Goal: Communication & Community: Answer question/provide support

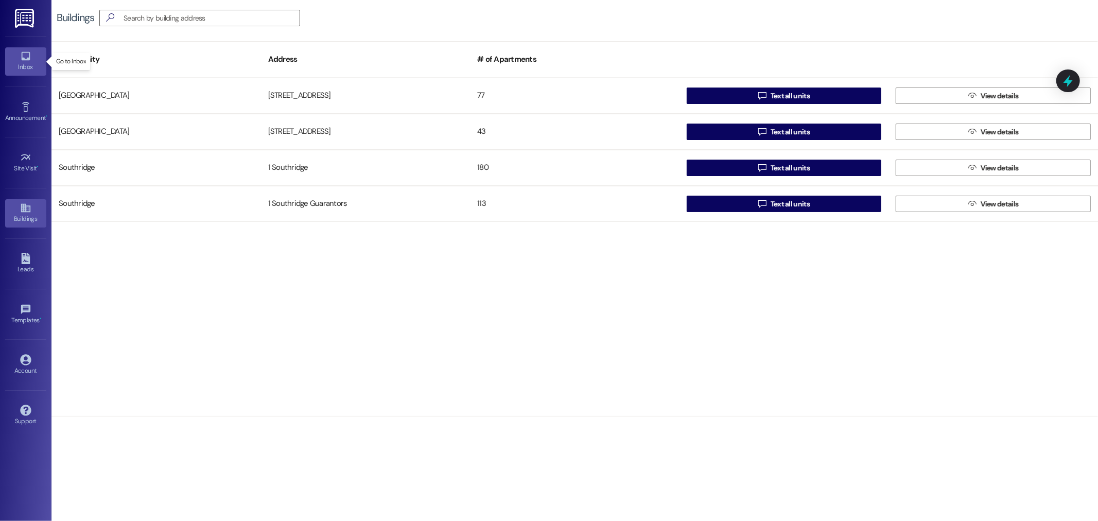
click at [21, 54] on icon at bounding box center [25, 55] width 11 height 11
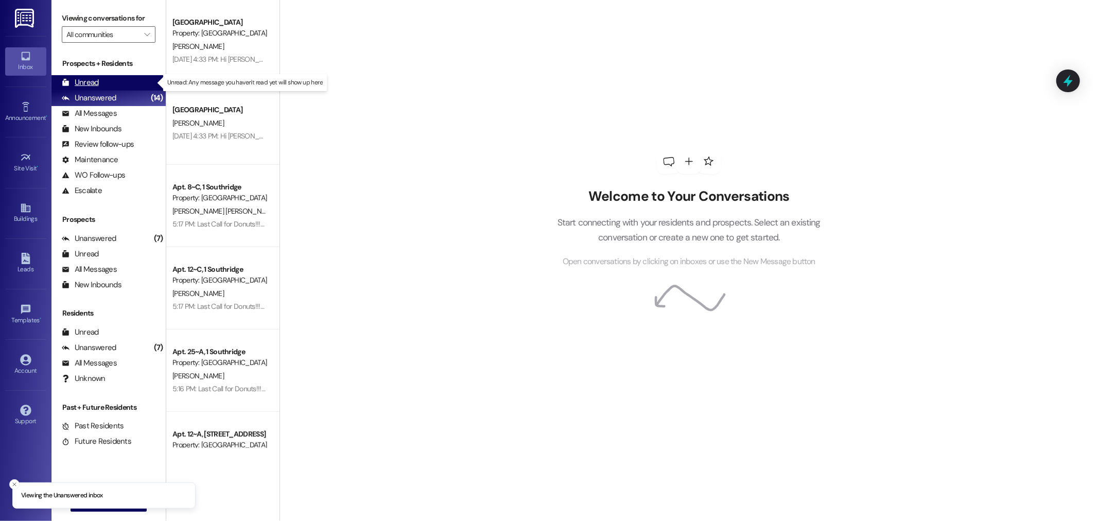
click at [92, 79] on div "Unread" at bounding box center [80, 82] width 37 height 11
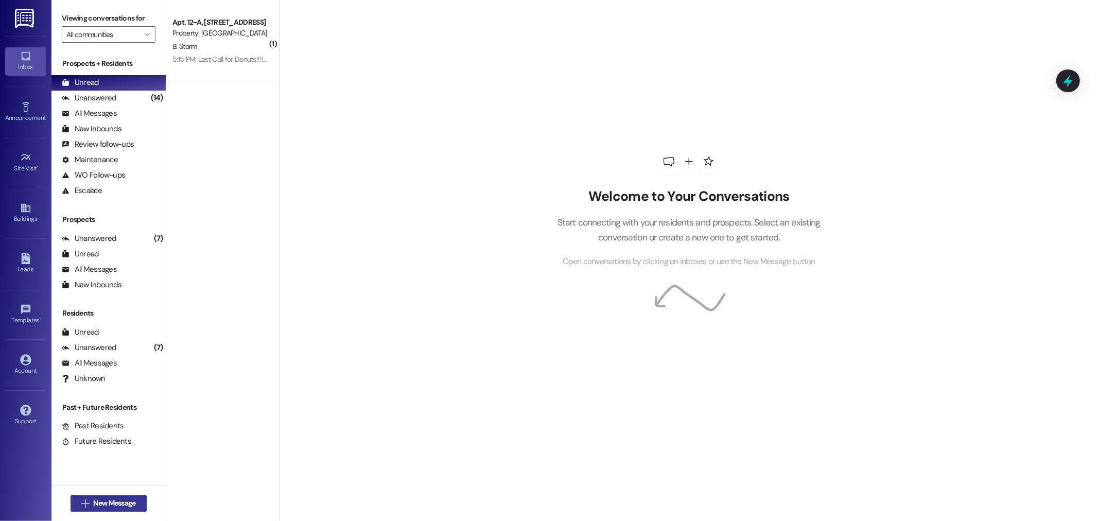
click at [95, 498] on span "New Message" at bounding box center [114, 503] width 42 height 11
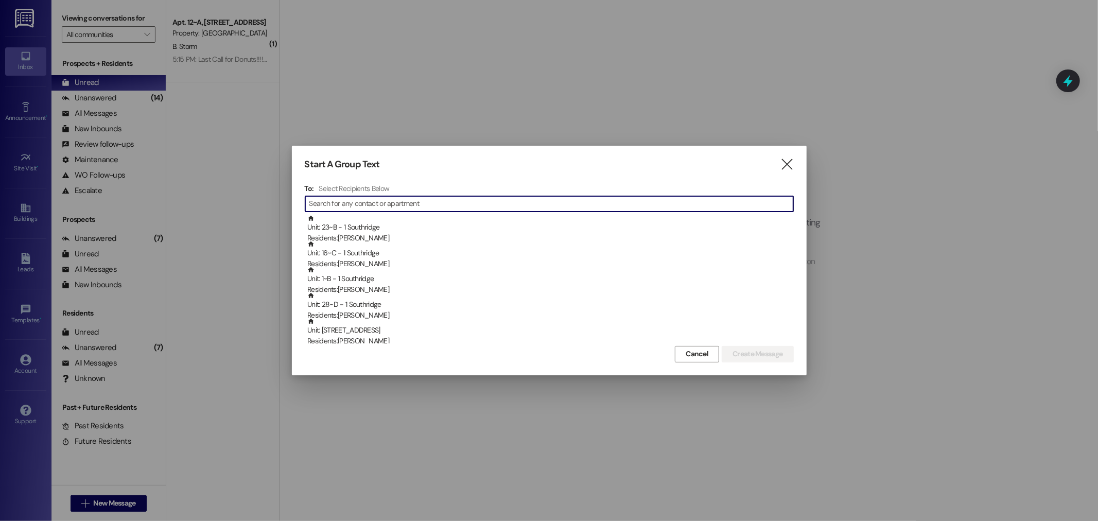
click at [356, 201] on input at bounding box center [551, 204] width 484 height 14
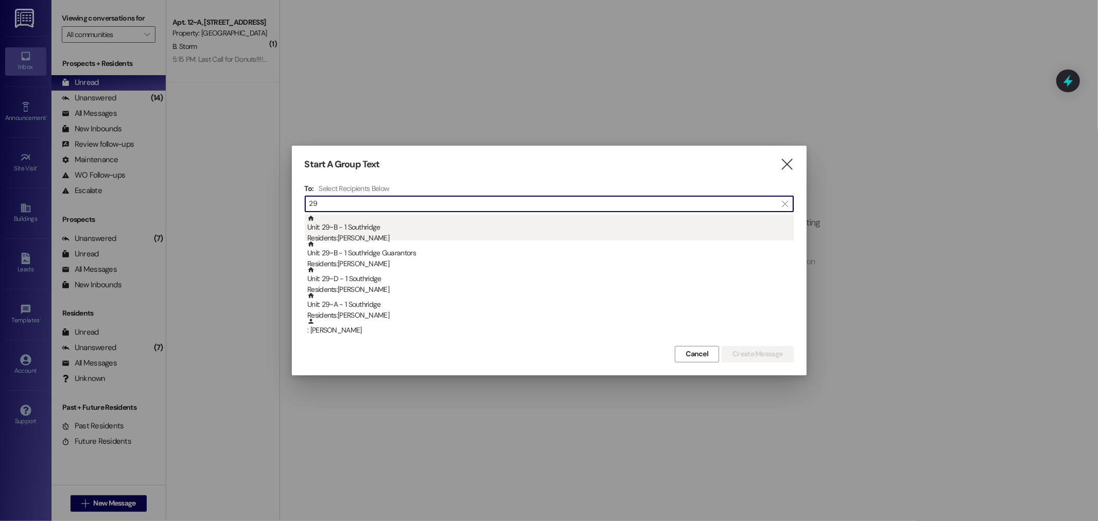
type input "29"
click at [361, 229] on div "Unit: 29~B - 1 Southridge Residents: [PERSON_NAME]" at bounding box center [550, 229] width 486 height 29
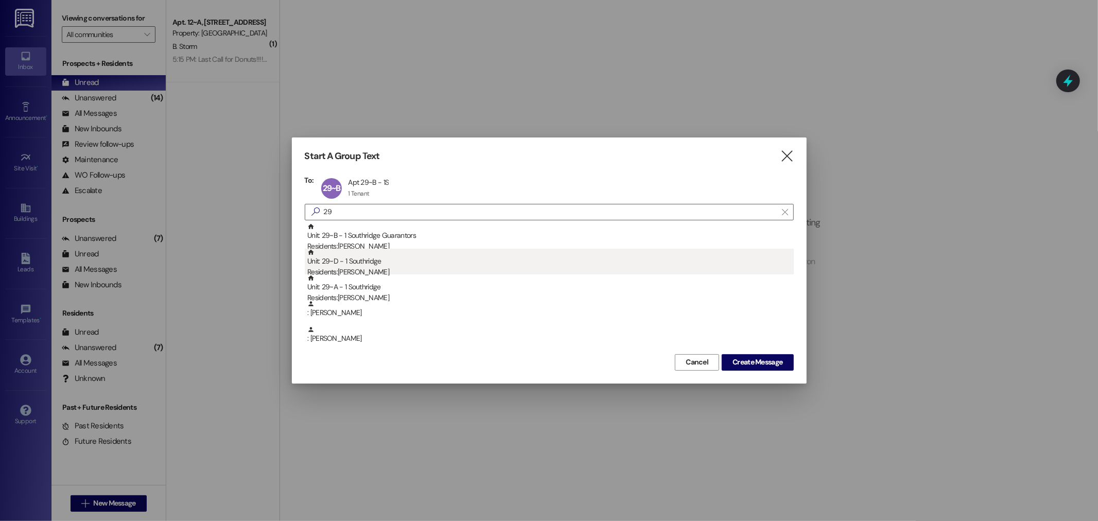
click at [362, 268] on div "Residents: [PERSON_NAME]" at bounding box center [550, 272] width 486 height 11
click at [367, 264] on div "Unit: 29~A - 1 Southridge Residents: [PERSON_NAME]" at bounding box center [550, 263] width 486 height 29
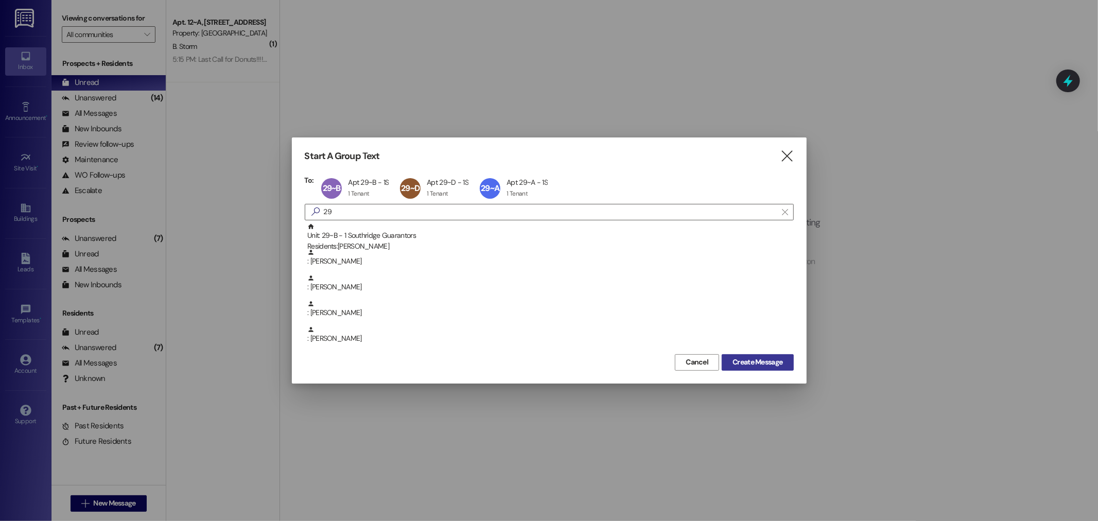
click at [762, 361] on span "Create Message" at bounding box center [757, 362] width 50 height 11
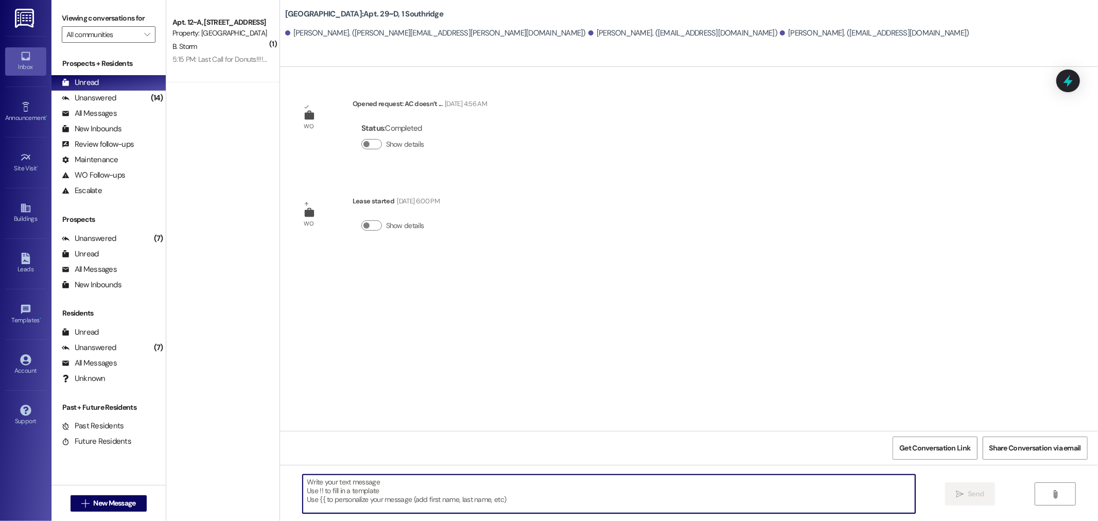
click at [338, 493] on textarea at bounding box center [609, 494] width 613 height 39
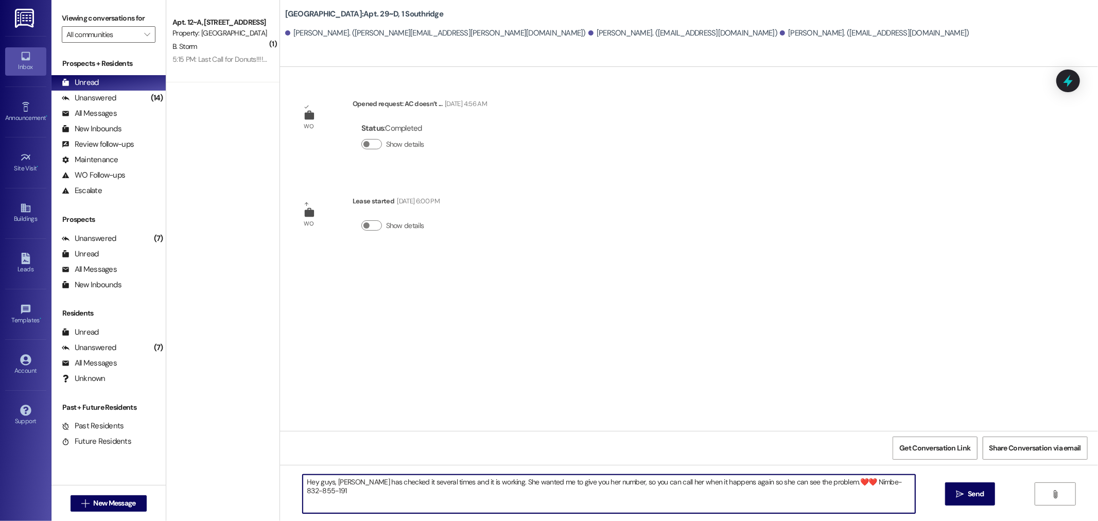
type textarea "Hey guys, [PERSON_NAME] has checked it several times and it is working. She wan…"
click at [836, 480] on textarea "Hey guys, [PERSON_NAME] has checked it several times and it is working. She wan…" at bounding box center [609, 494] width 613 height 39
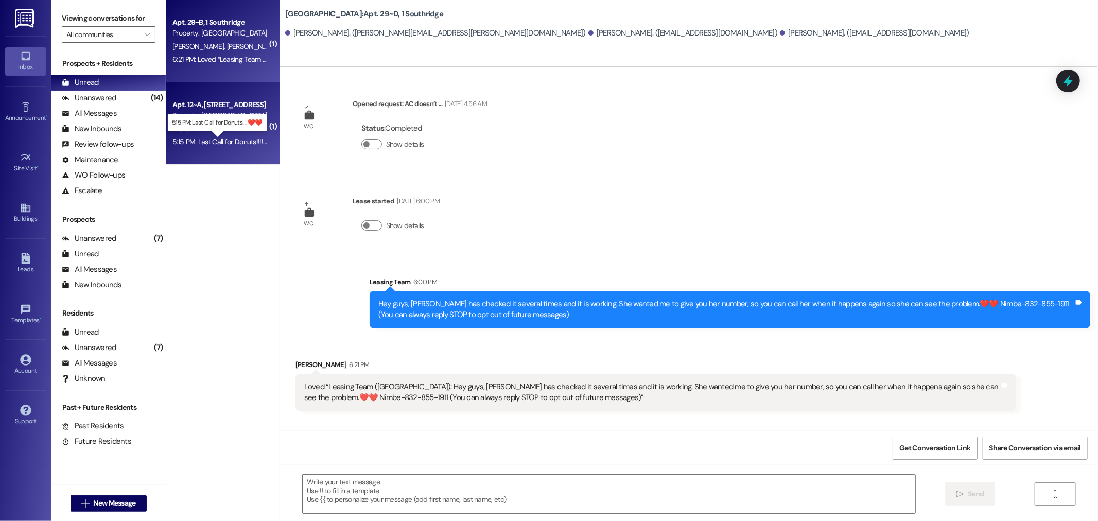
click at [213, 140] on div "5:15 PM: Last Call for Donuts!!!!❤️❤️ 5:15 PM: Last Call for Donuts!!!!❤️❤️" at bounding box center [226, 141] width 108 height 9
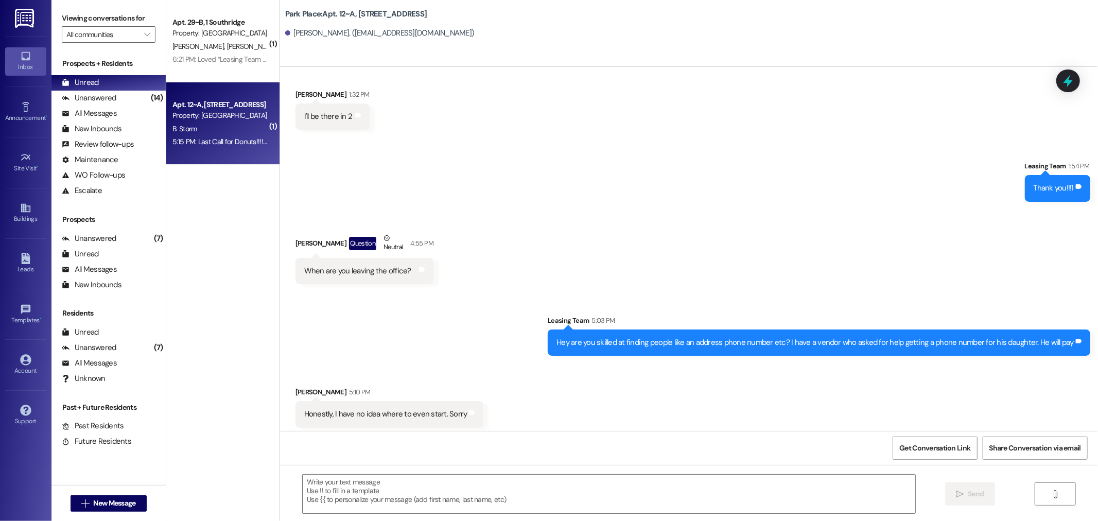
scroll to position [726, 0]
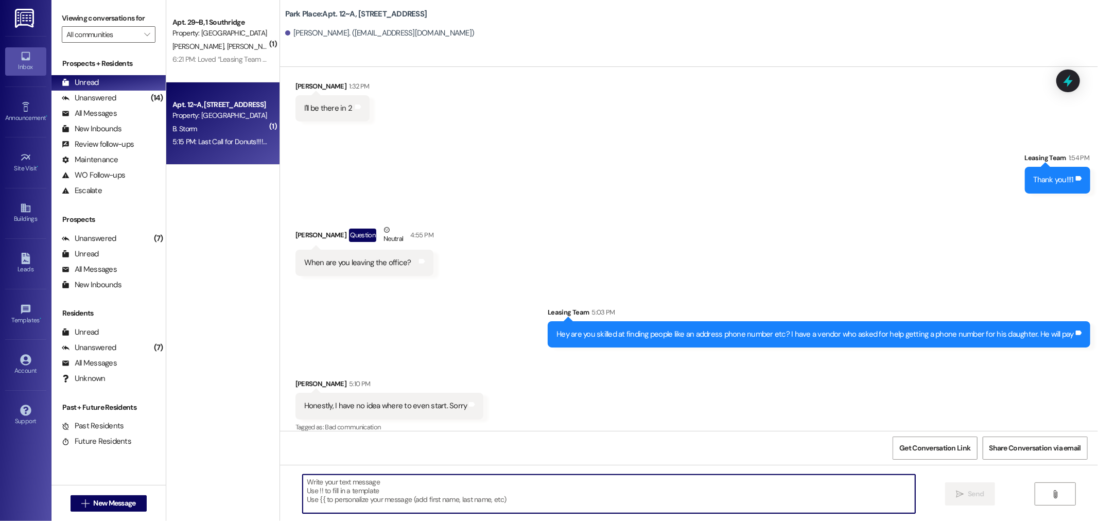
click at [340, 483] on textarea at bounding box center [609, 494] width 613 height 39
type textarea "haha. Thanks anyway!!"
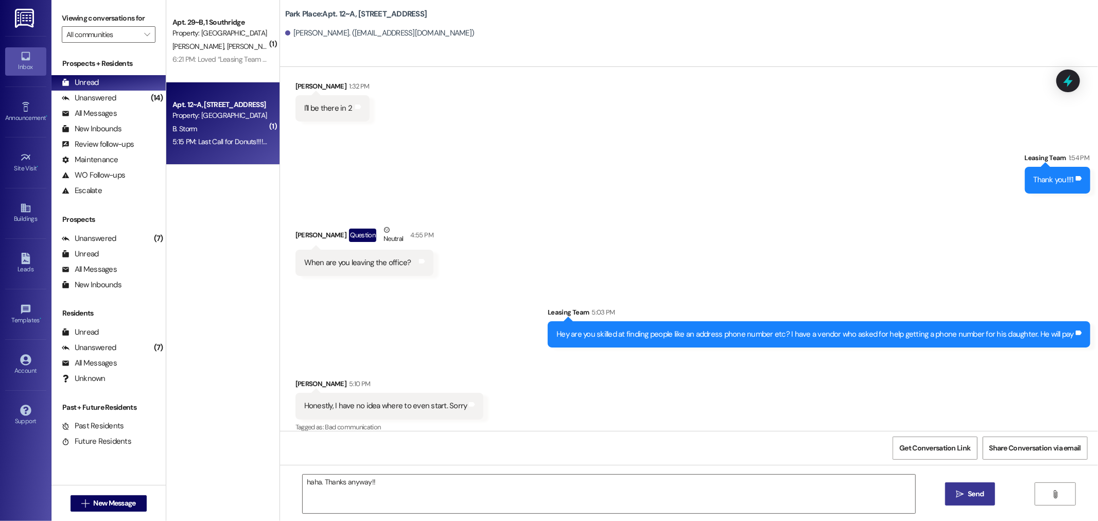
click at [974, 495] on span "Send" at bounding box center [976, 493] width 16 height 11
click at [338, 489] on textarea at bounding box center [609, 494] width 613 height 39
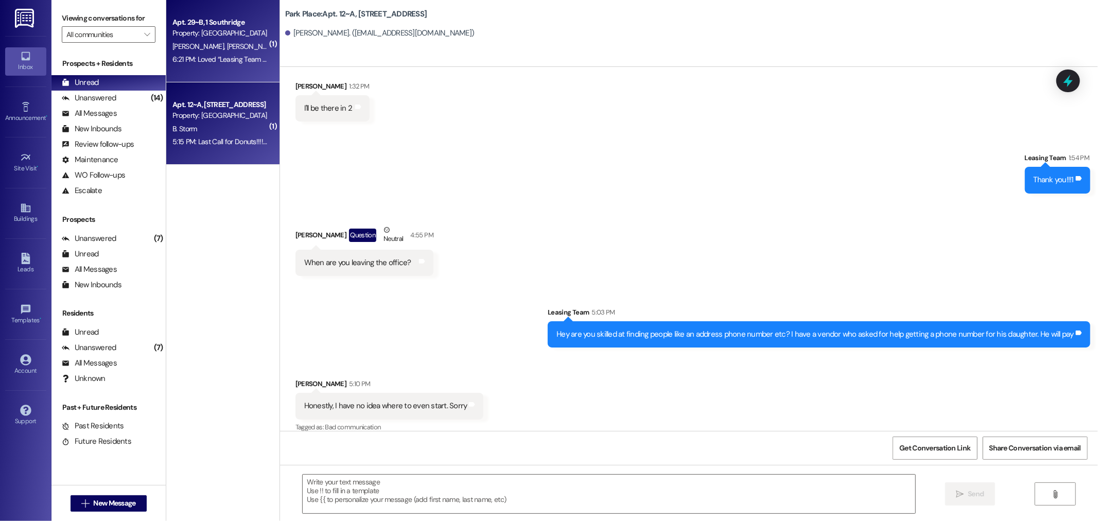
click at [281, 48] on span "S. Service" at bounding box center [295, 46] width 28 height 9
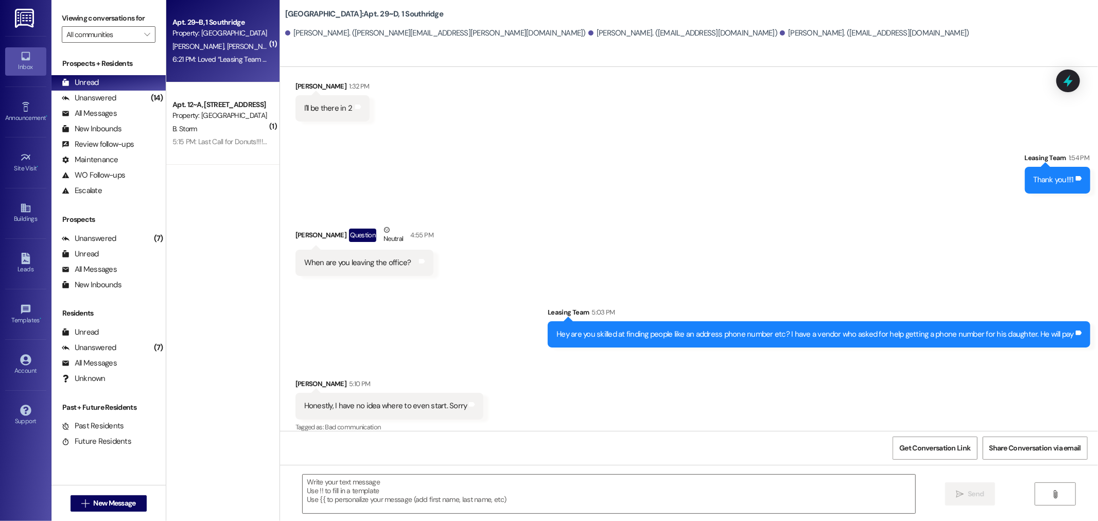
scroll to position [13, 0]
